Goal: Book appointment/travel/reservation

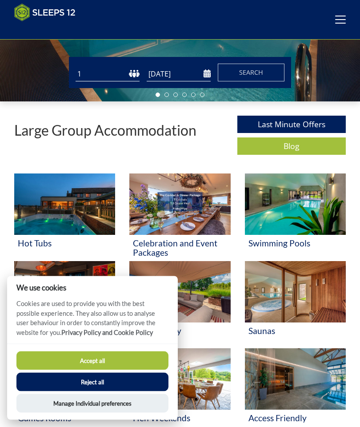
scroll to position [160, 0]
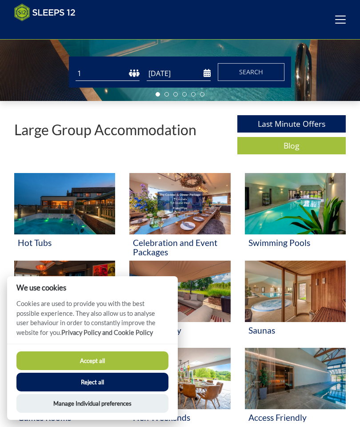
click at [141, 392] on button "Reject all" at bounding box center [92, 382] width 152 height 19
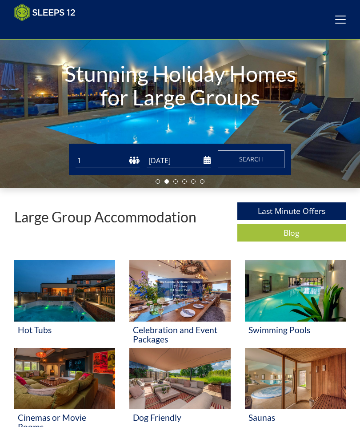
scroll to position [89, 0]
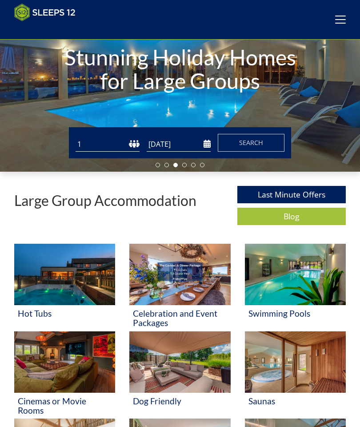
click at [136, 141] on select "1 2 3 4 5 6 7 8 9 10 11 12 13 14 15 16 17 18 19 20 21 22 23 24 25 26 27 28 29 3…" at bounding box center [108, 144] width 64 height 15
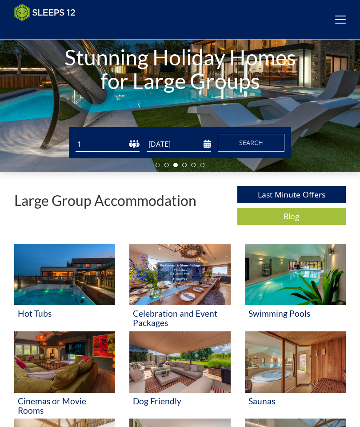
select select "11"
click at [203, 140] on input "[DATE]" at bounding box center [179, 144] width 64 height 15
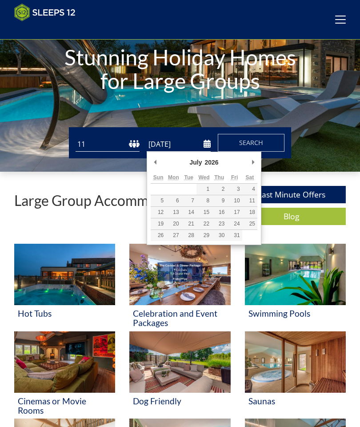
type input "[DATE]"
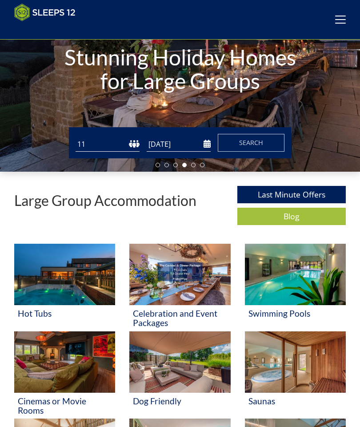
click at [254, 142] on span "Search" at bounding box center [251, 142] width 24 height 8
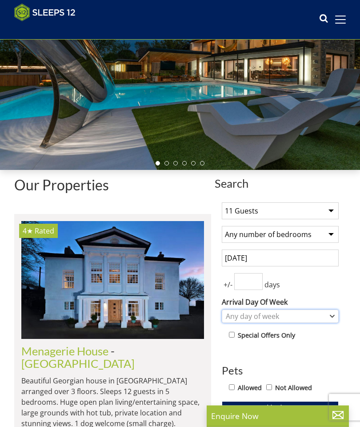
click at [334, 316] on icon "Combobox" at bounding box center [333, 317] width 4 height 2
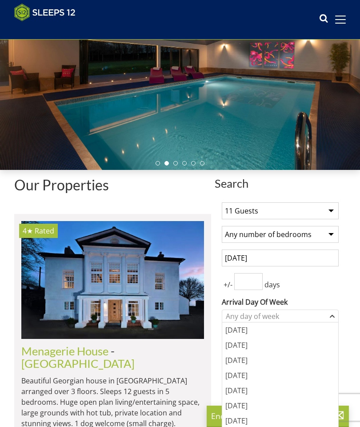
click at [248, 391] on div "[DATE]" at bounding box center [280, 390] width 116 height 15
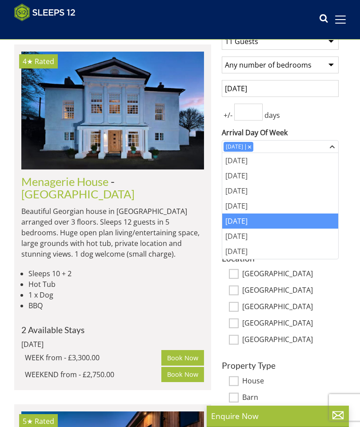
scroll to position [258, 0]
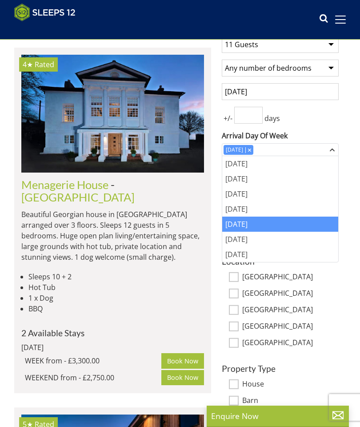
click at [238, 273] on input "[GEOGRAPHIC_DATA]" at bounding box center [234, 277] width 10 height 10
checkbox input "true"
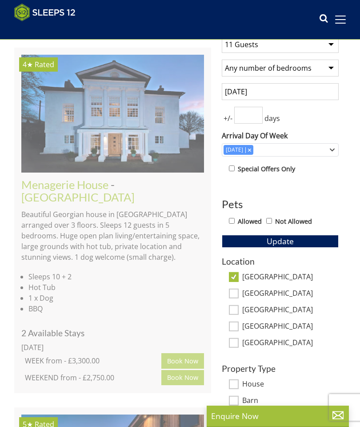
click at [236, 289] on input "[GEOGRAPHIC_DATA]" at bounding box center [234, 293] width 10 height 10
checkbox input "true"
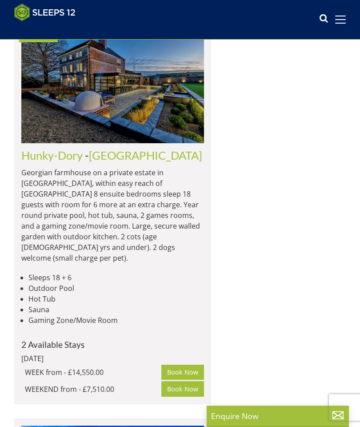
scroll to position [946, 0]
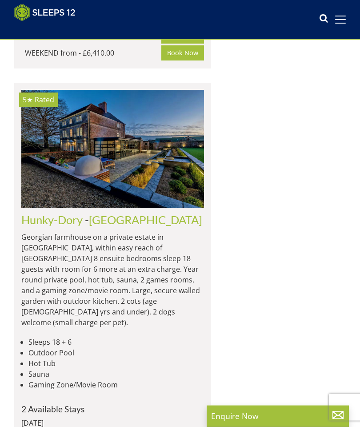
scroll to position [880, 0]
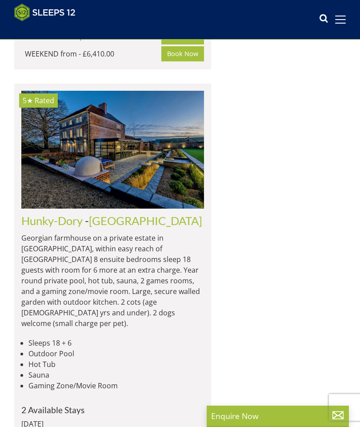
select select "11"
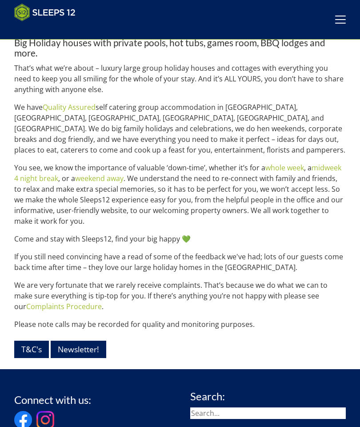
scroll to position [0, 2860]
